Goal: Find specific page/section: Find specific page/section

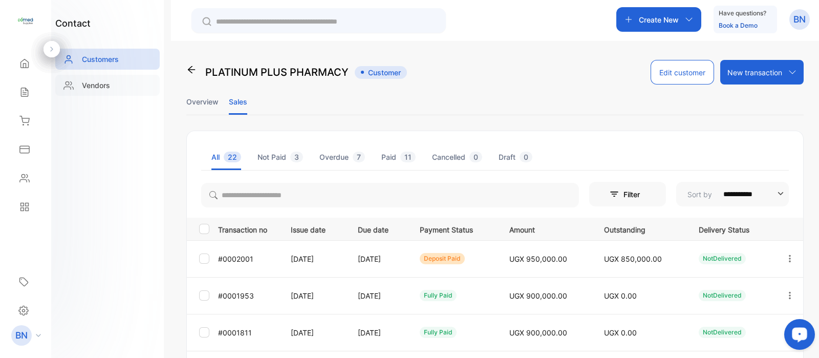
scroll to position [123, 0]
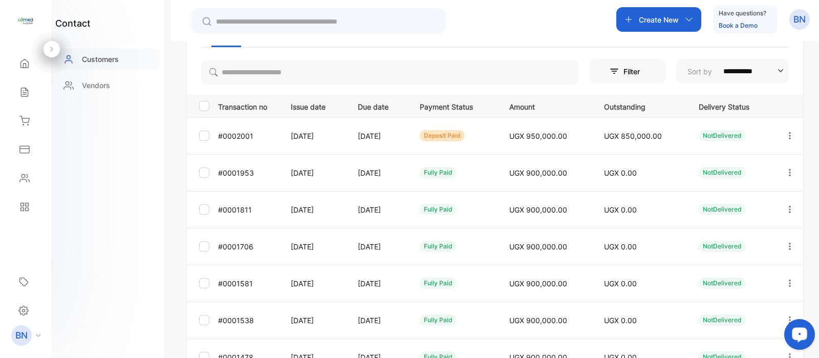
click at [103, 58] on p "Customers" at bounding box center [100, 59] width 37 height 11
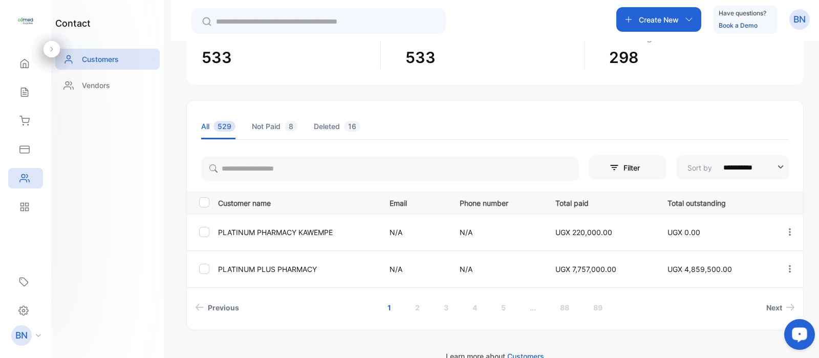
scroll to position [104, 0]
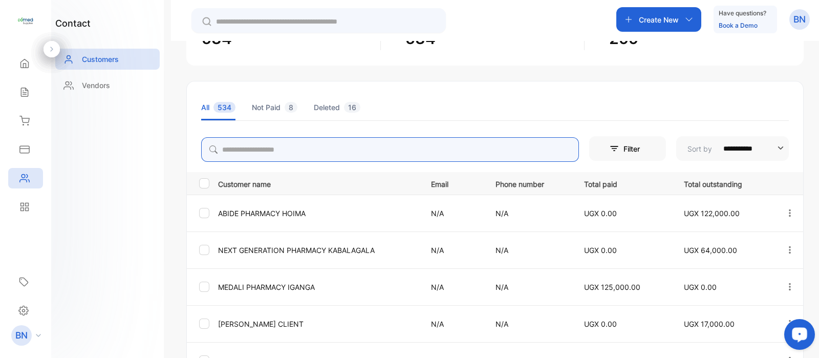
click at [335, 152] on input "search" at bounding box center [390, 149] width 378 height 25
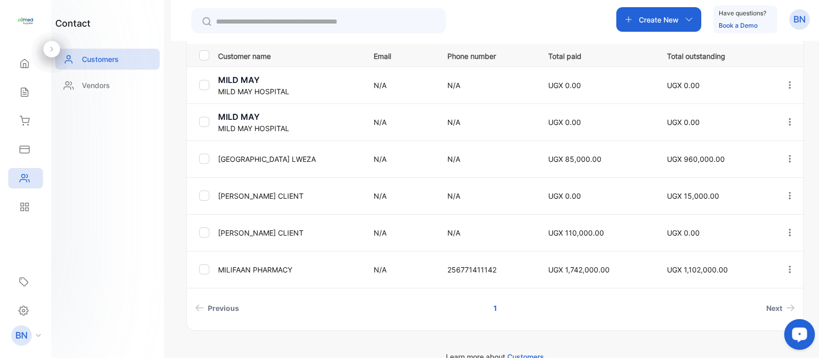
scroll to position [233, 0]
click at [788, 272] on icon "button" at bounding box center [789, 268] width 9 height 9
type input "***"
click at [730, 293] on div "View" at bounding box center [743, 299] width 115 height 20
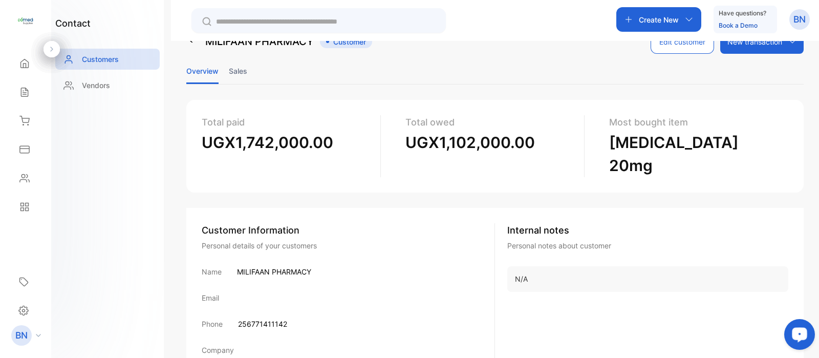
scroll to position [18, 0]
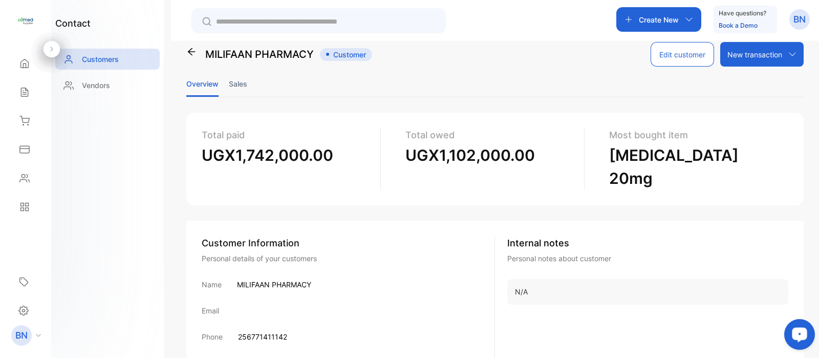
click at [242, 84] on li "Sales" at bounding box center [238, 84] width 18 height 26
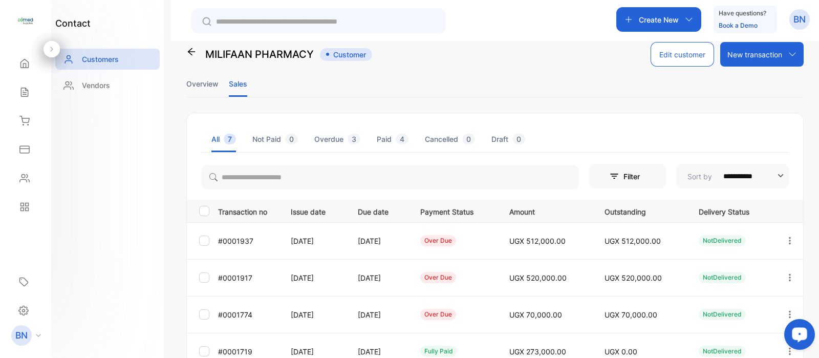
click at [785, 240] on icon "button" at bounding box center [789, 240] width 9 height 9
click at [752, 268] on div "View" at bounding box center [743, 272] width 115 height 20
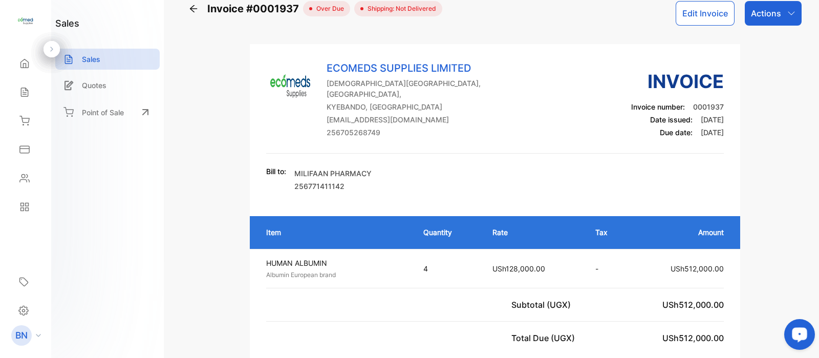
click at [192, 12] on icon at bounding box center [193, 9] width 10 height 10
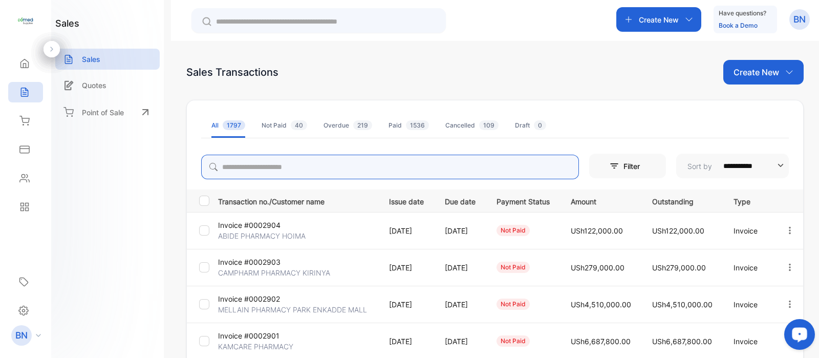
click at [255, 165] on input "search" at bounding box center [390, 167] width 378 height 25
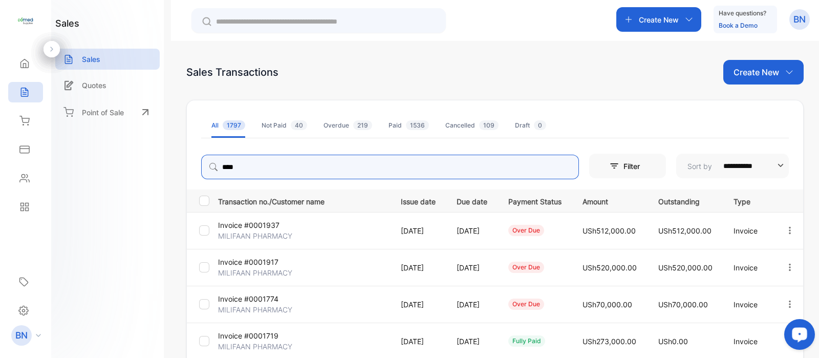
click at [789, 229] on icon "button" at bounding box center [790, 229] width 2 height 7
type input "****"
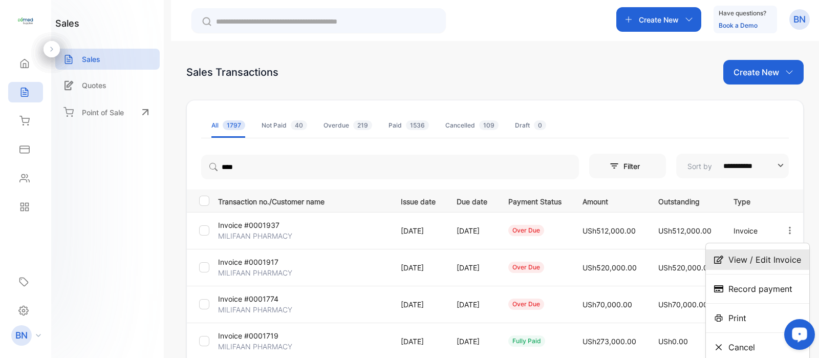
click at [748, 255] on span "View / Edit Invoice" at bounding box center [764, 259] width 73 height 12
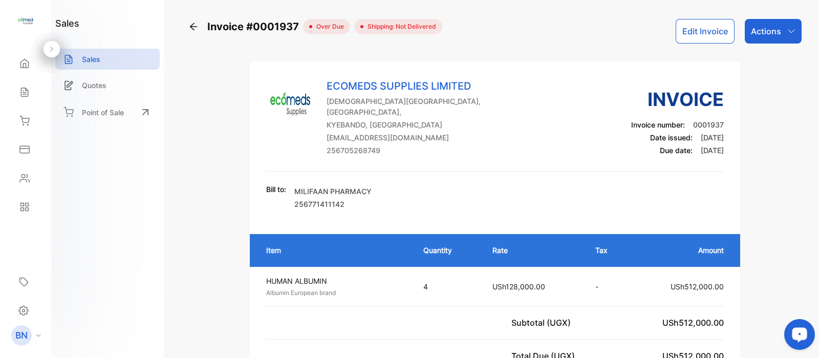
click at [197, 27] on icon at bounding box center [193, 26] width 10 height 10
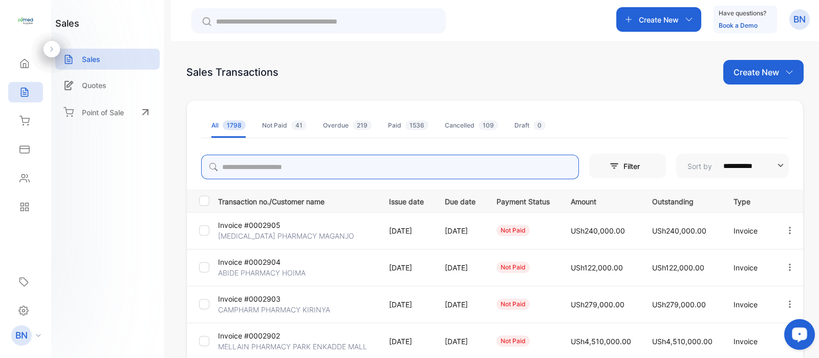
click at [284, 172] on input "search" at bounding box center [390, 167] width 378 height 25
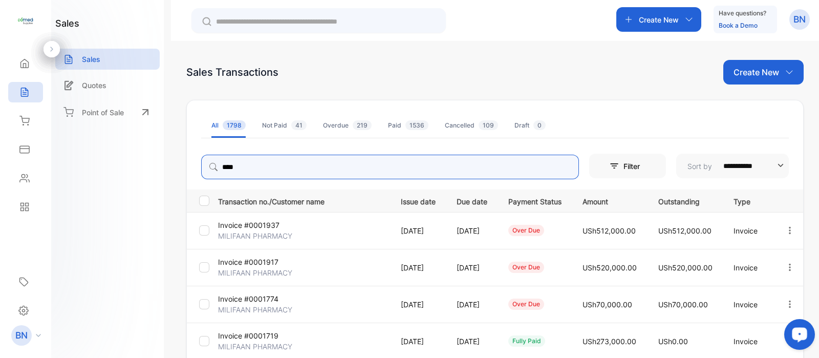
click at [789, 301] on icon "button" at bounding box center [790, 303] width 2 height 7
type input "****"
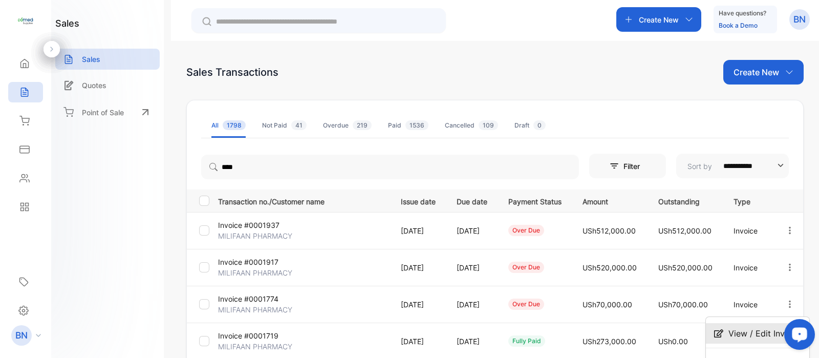
click at [737, 331] on span "View / Edit Invoice" at bounding box center [764, 333] width 73 height 12
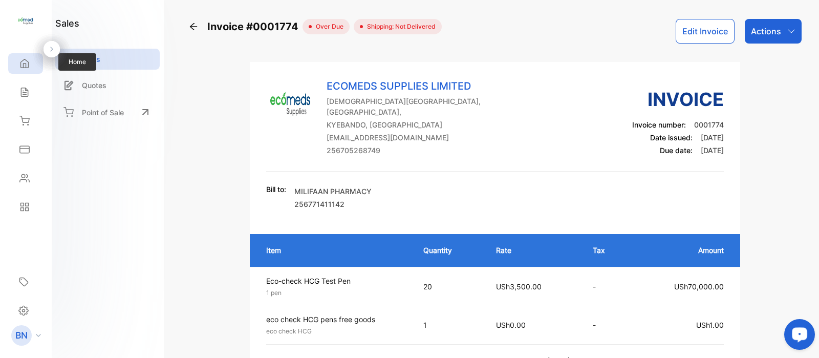
click at [25, 64] on icon at bounding box center [24, 63] width 10 height 10
